Goal: Navigation & Orientation: Find specific page/section

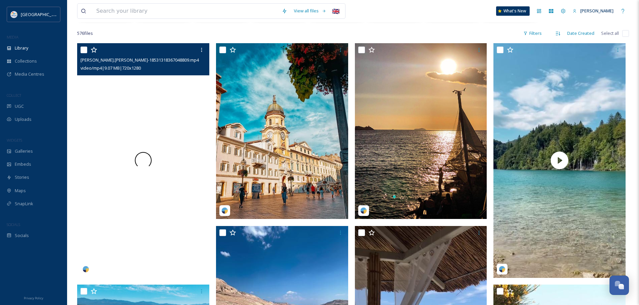
scroll to position [134, 0]
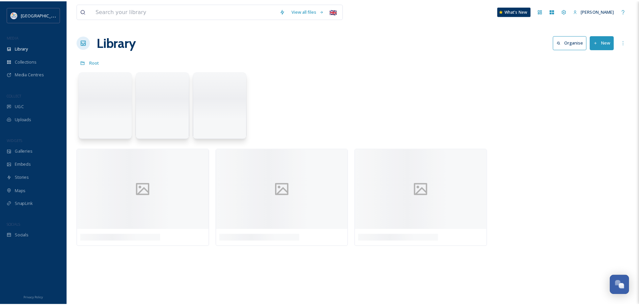
scroll to position [914, 0]
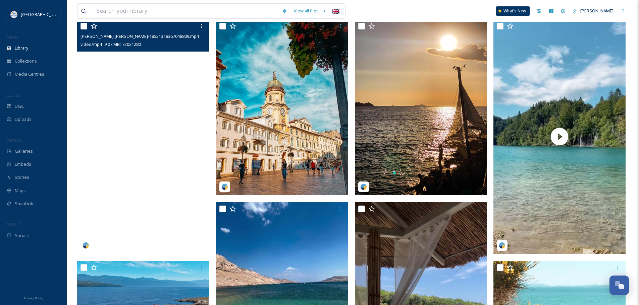
scroll to position [134, 0]
